Goal: Task Accomplishment & Management: Use online tool/utility

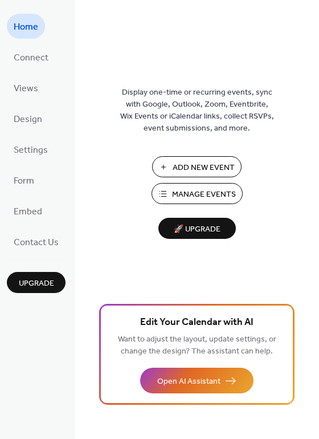
click at [178, 163] on span "Add New Event" at bounding box center [204, 168] width 62 height 12
click at [34, 57] on span "Connect" at bounding box center [31, 58] width 35 height 18
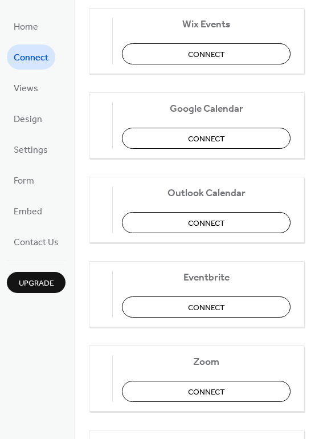
scroll to position [150, 0]
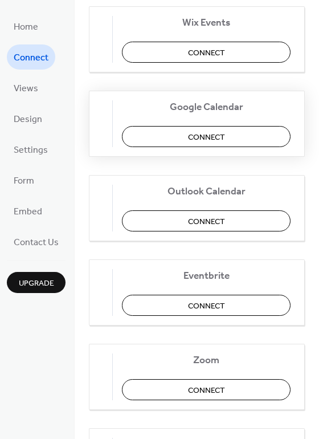
click at [202, 132] on span "Connect" at bounding box center [206, 137] width 37 height 12
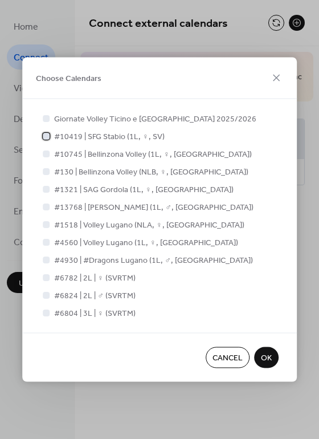
click at [47, 136] on div at bounding box center [46, 135] width 7 height 7
click at [44, 154] on div at bounding box center [46, 153] width 7 height 7
click at [42, 173] on div at bounding box center [45, 170] width 11 height 11
click at [45, 170] on div at bounding box center [46, 170] width 7 height 7
click at [47, 153] on div at bounding box center [46, 153] width 7 height 7
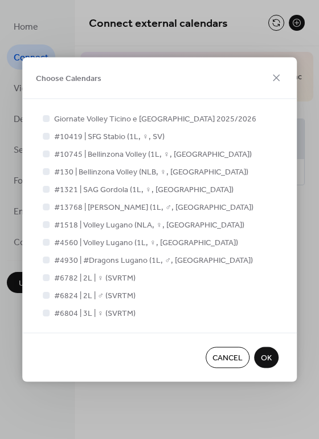
click at [74, 153] on span "#10745 | Bellinzona Volley (1L, ♀, SV)" at bounding box center [153, 155] width 198 height 12
click at [48, 153] on label "#10745 | Bellinzona Volley (1L, ♀, SV)" at bounding box center [145, 154] width 211 height 12
click at [94, 154] on span "#10745 | Bellinzona Volley (1L, ♀, SV)" at bounding box center [153, 155] width 198 height 12
click at [267, 355] on span "OK" at bounding box center [266, 358] width 11 height 12
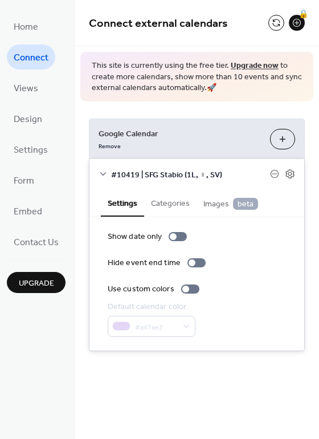
click at [287, 132] on button "Choose Calendars" at bounding box center [282, 139] width 25 height 21
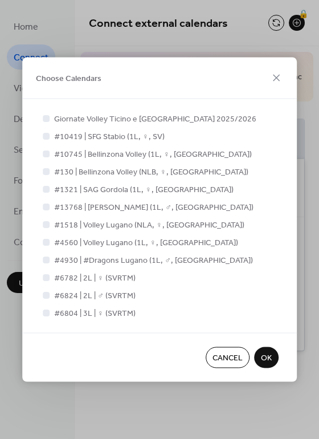
click at [46, 151] on div at bounding box center [46, 153] width 7 height 7
click at [48, 153] on div at bounding box center [46, 153] width 7 height 7
click at [47, 136] on icon at bounding box center [46, 135] width 5 height 5
click at [46, 152] on div at bounding box center [46, 153] width 7 height 7
click at [46, 134] on div at bounding box center [46, 135] width 7 height 7
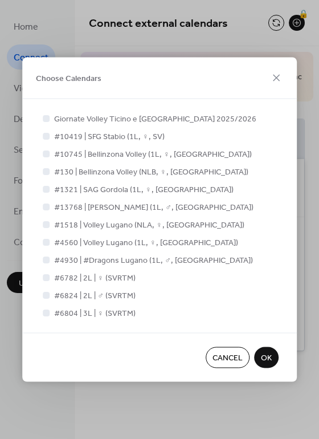
click at [231, 354] on span "Cancel" at bounding box center [228, 358] width 30 height 12
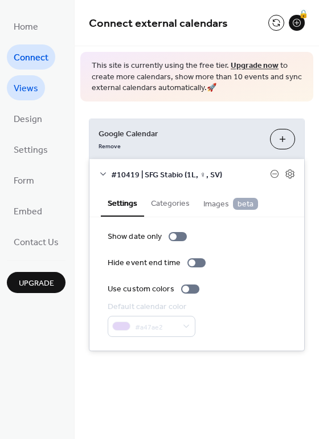
click at [25, 88] on span "Views" at bounding box center [26, 89] width 24 height 18
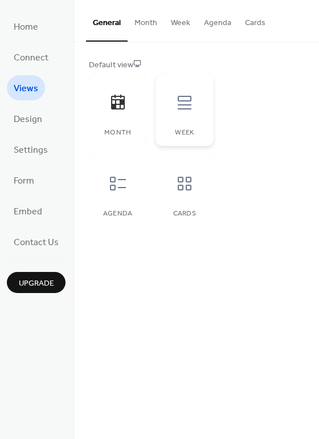
click at [184, 95] on icon at bounding box center [184, 102] width 18 height 18
click at [32, 150] on span "Settings" at bounding box center [31, 150] width 34 height 18
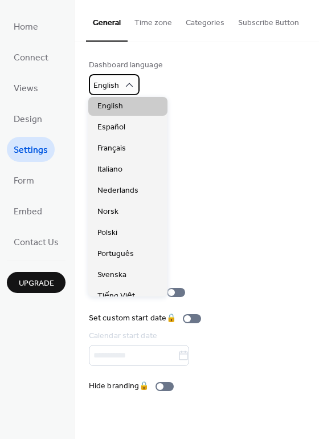
scroll to position [88, 0]
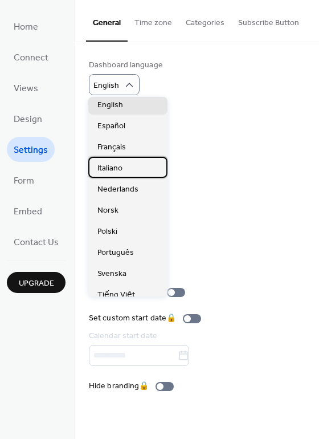
click at [114, 160] on div "Italiano" at bounding box center [127, 167] width 79 height 21
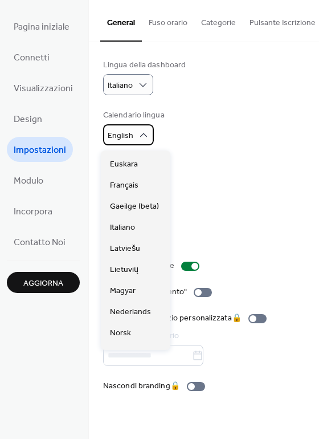
scroll to position [146, 0]
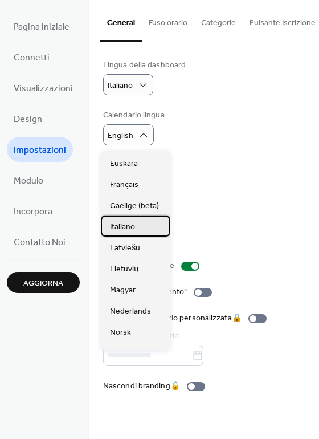
click at [117, 228] on span "Italiano" at bounding box center [122, 227] width 25 height 12
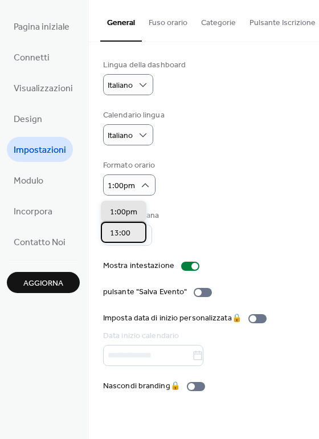
click at [133, 229] on div "13:00" at bounding box center [124, 232] width 46 height 21
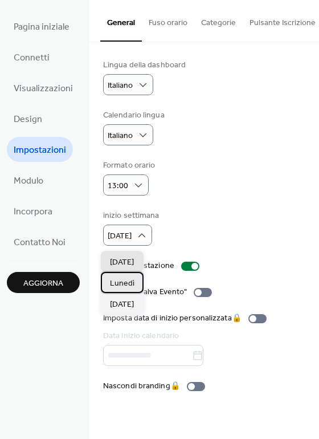
click at [122, 280] on span "Lunedì" at bounding box center [122, 283] width 24 height 12
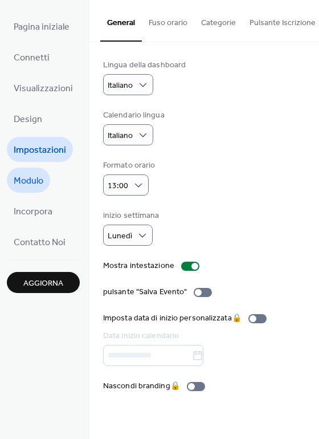
click at [46, 185] on link "Modulo" at bounding box center [28, 179] width 43 height 25
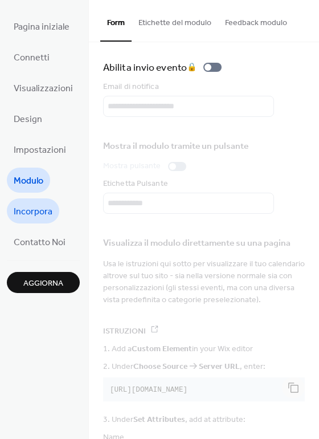
click at [36, 214] on span "Incorpora" at bounding box center [33, 212] width 39 height 18
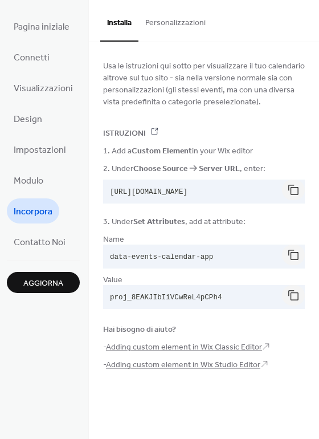
click at [158, 193] on span "https://dist.eventscalendar.co/embed.js" at bounding box center [148, 192] width 77 height 8
click at [173, 191] on span "https://dist.eventscalendar.co/embed.js" at bounding box center [148, 192] width 77 height 8
click at [263, 189] on pre "https://dist.eventscalendar.co/embed.js" at bounding box center [194, 191] width 183 height 24
drag, startPoint x: 260, startPoint y: 191, endPoint x: 167, endPoint y: 198, distance: 93.7
click at [167, 198] on pre "https://dist.eventscalendar.co/embed.js" at bounding box center [194, 191] width 183 height 24
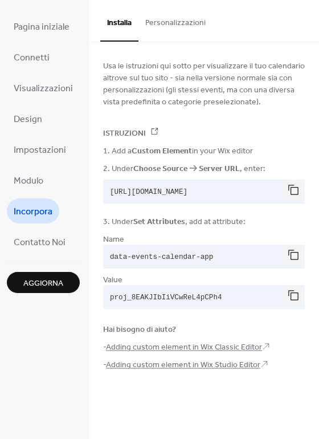
click at [156, 190] on span "https://dist.eventscalendar.co/embed.js" at bounding box center [148, 192] width 77 height 8
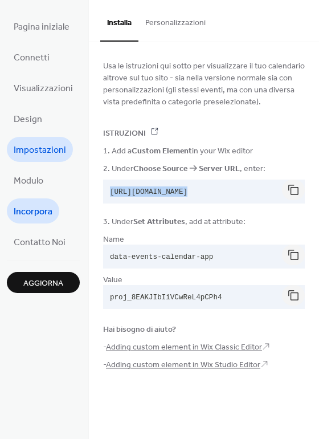
click at [38, 156] on span "Impostazioni" at bounding box center [40, 150] width 52 height 18
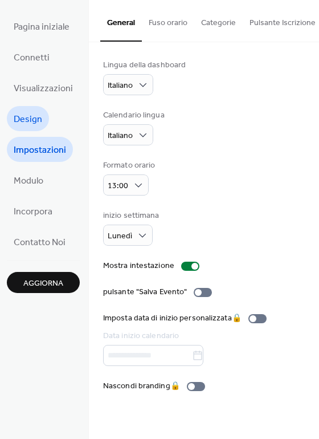
click at [30, 127] on span "Design" at bounding box center [28, 120] width 28 height 18
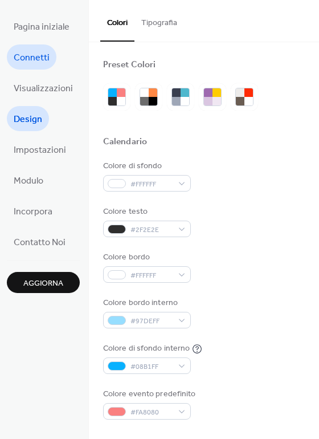
click at [30, 53] on span "Connetti" at bounding box center [32, 58] width 36 height 18
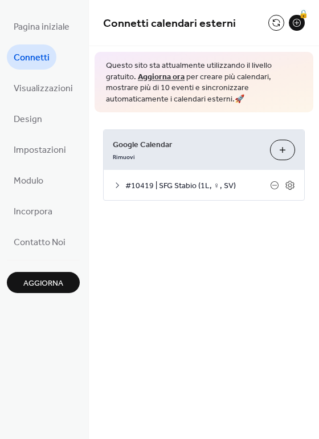
click at [282, 145] on button "Seleziona Calendari" at bounding box center [282, 150] width 25 height 21
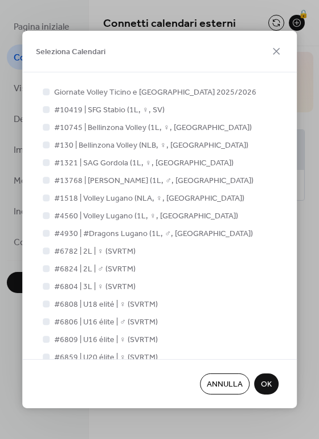
click at [45, 125] on div at bounding box center [46, 127] width 7 height 7
click at [275, 51] on icon at bounding box center [276, 51] width 14 height 14
